Goal: Task Accomplishment & Management: Manage account settings

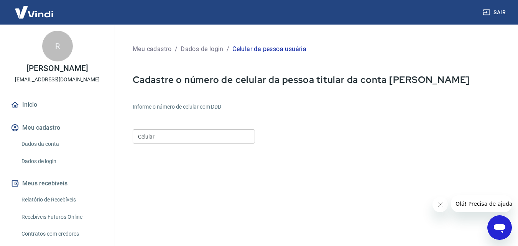
click at [203, 142] on input "Celular" at bounding box center [194, 136] width 122 height 14
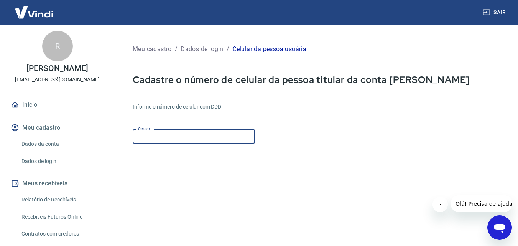
click at [203, 142] on input "Celular" at bounding box center [194, 136] width 122 height 14
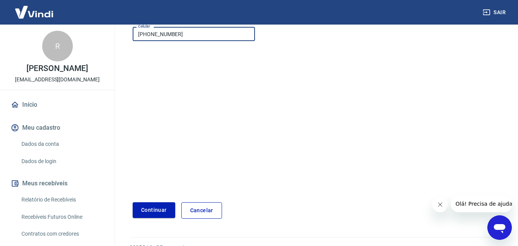
scroll to position [117, 0]
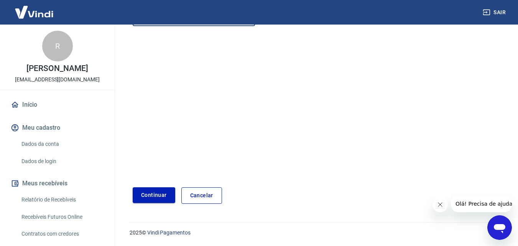
type input "[PHONE_NUMBER]"
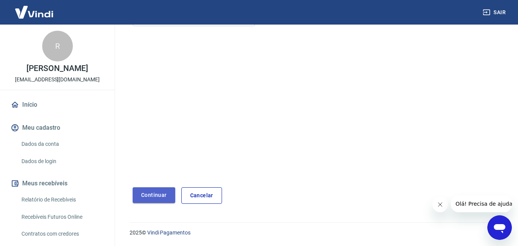
click at [145, 198] on button "Continuar" at bounding box center [154, 195] width 43 height 16
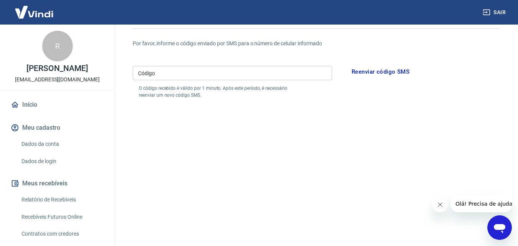
scroll to position [2, 0]
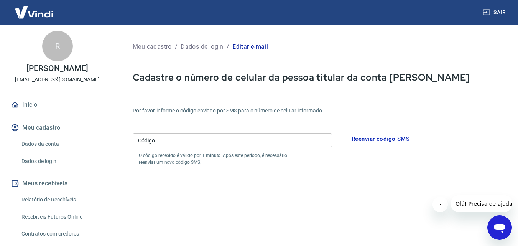
click at [175, 144] on input "Código" at bounding box center [233, 140] width 200 height 14
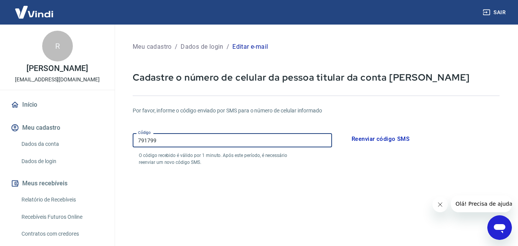
drag, startPoint x: 173, startPoint y: 140, endPoint x: 7, endPoint y: 92, distance: 172.6
click at [0, 91] on div "Sair R [PERSON_NAME] [EMAIL_ADDRESS][DOMAIN_NAME] Início Meu cadastro Dados da …" at bounding box center [259, 121] width 518 height 246
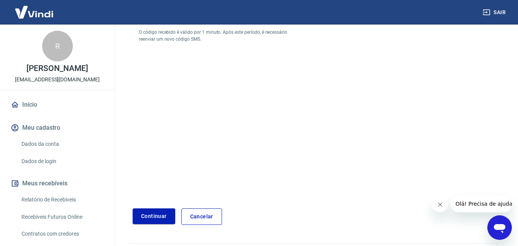
scroll to position [147, 0]
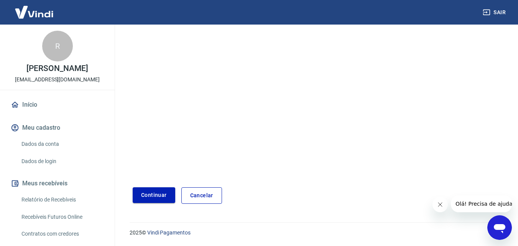
type input "761799"
click at [167, 191] on button "Continuar" at bounding box center [154, 195] width 43 height 16
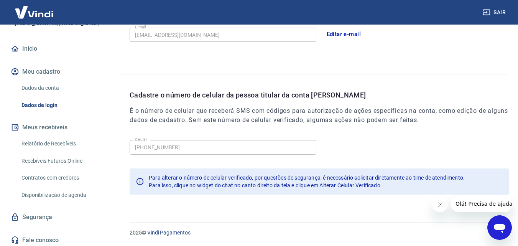
scroll to position [59, 0]
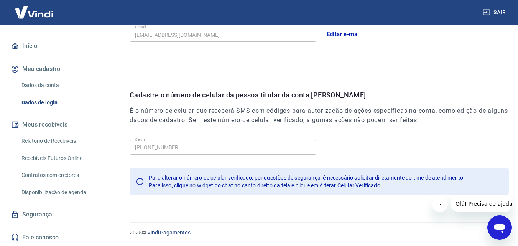
click at [42, 213] on link "Segurança" at bounding box center [57, 214] width 96 height 17
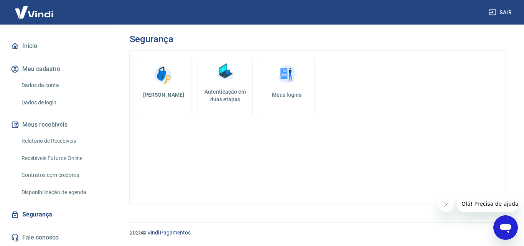
click at [219, 91] on h5 "Autenticação em duas etapas" at bounding box center [225, 95] width 49 height 15
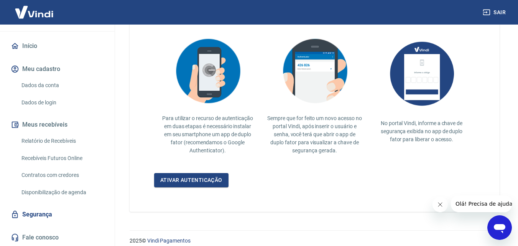
scroll to position [178, 0]
